Goal: Information Seeking & Learning: Check status

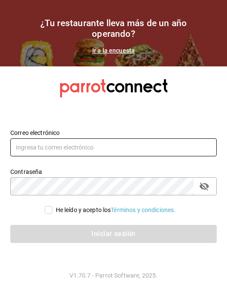
click at [52, 148] on input "text" at bounding box center [113, 148] width 206 height 18
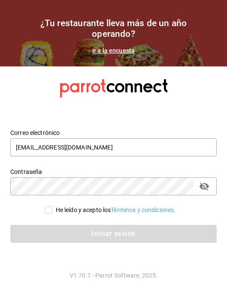
type input "[EMAIL_ADDRESS][DOMAIN_NAME]"
click at [45, 213] on input "He leído y acepto los Términos y condiciones." at bounding box center [49, 210] width 8 height 8
checkbox input "true"
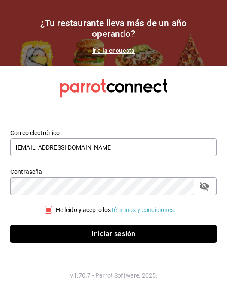
click at [40, 235] on button "Iniciar sesión" at bounding box center [113, 234] width 206 height 18
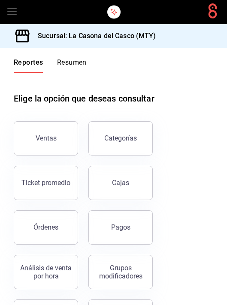
click at [219, 266] on div "Elige la opción que deseas consultar Ventas Categorías Ticket promedio Cajas Ór…" at bounding box center [113, 277] width 227 height 409
click at [220, 262] on div "Elige la opción que deseas consultar Ventas Categorías Ticket promedio Cajas Ór…" at bounding box center [113, 277] width 227 height 409
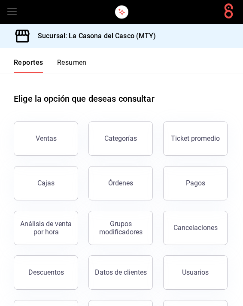
click at [63, 68] on button "Resumen" at bounding box center [72, 65] width 30 height 15
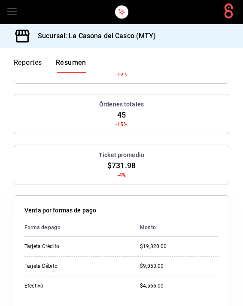
scroll to position [342, 0]
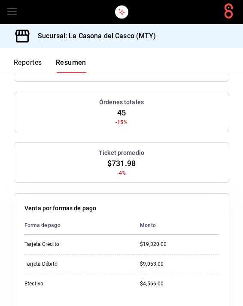
click at [18, 62] on button "Reportes" at bounding box center [28, 65] width 28 height 15
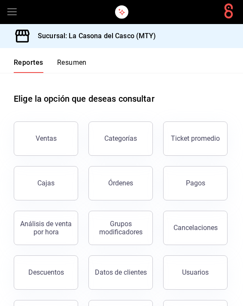
click at [173, 142] on div "Ticket promedio" at bounding box center [195, 138] width 49 height 8
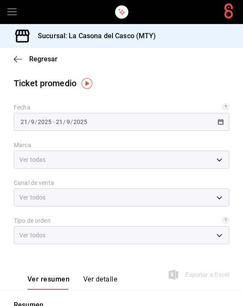
type input "7e4e7643-bc2c-442b-8a2a-9b04da6139a5"
type input "PARROT,UBER_EATS,RAPPI,DIDI_FOOD,ONLINE"
type input "37725a56-1572-4593-a8c9-f3487361729a,12c83e59-1750-49d3-bd42-14b7f767bf51,EXTER…"
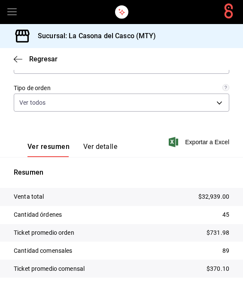
click at [85, 153] on button "Ver detalle" at bounding box center [100, 149] width 34 height 15
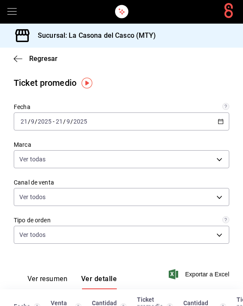
click at [9, 60] on div "Regresar" at bounding box center [121, 59] width 243 height 22
click at [19, 60] on icon "button" at bounding box center [18, 59] width 9 height 8
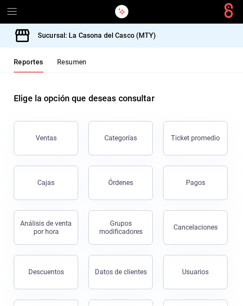
click at [180, 141] on div "Ticket promedio" at bounding box center [195, 138] width 49 height 8
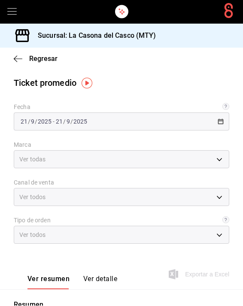
type input "7e4e7643-bc2c-442b-8a2a-9b04da6139a5"
type input "PARROT,UBER_EATS,RAPPI,DIDI_FOOD,ONLINE"
type input "37725a56-1572-4593-a8c9-f3487361729a,12c83e59-1750-49d3-bd42-14b7f767bf51,EXTER…"
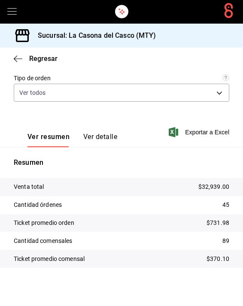
scroll to position [142, 0]
click at [10, 59] on div "Regresar" at bounding box center [121, 59] width 243 height 22
click at [15, 63] on div "Regresar" at bounding box center [121, 59] width 243 height 22
click at [16, 62] on icon "button" at bounding box center [18, 59] width 9 height 8
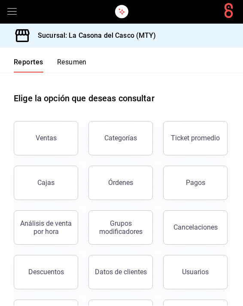
click at [63, 67] on button "Resumen" at bounding box center [72, 65] width 30 height 15
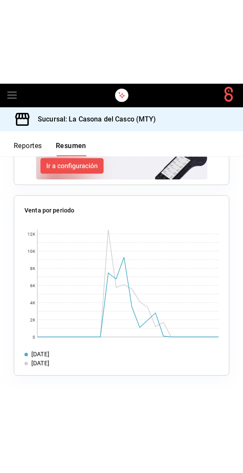
scroll to position [1186, 0]
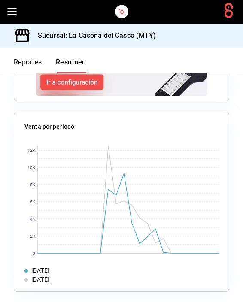
click at [124, 188] on rect at bounding box center [127, 199] width 181 height 107
click at [127, 208] on rect at bounding box center [127, 199] width 181 height 107
click at [121, 172] on rect at bounding box center [127, 199] width 181 height 107
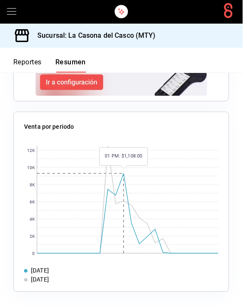
click at [140, 244] on rect at bounding box center [127, 199] width 181 height 107
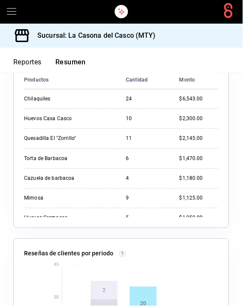
scroll to position [0, 0]
